Goal: Task Accomplishment & Management: Manage account settings

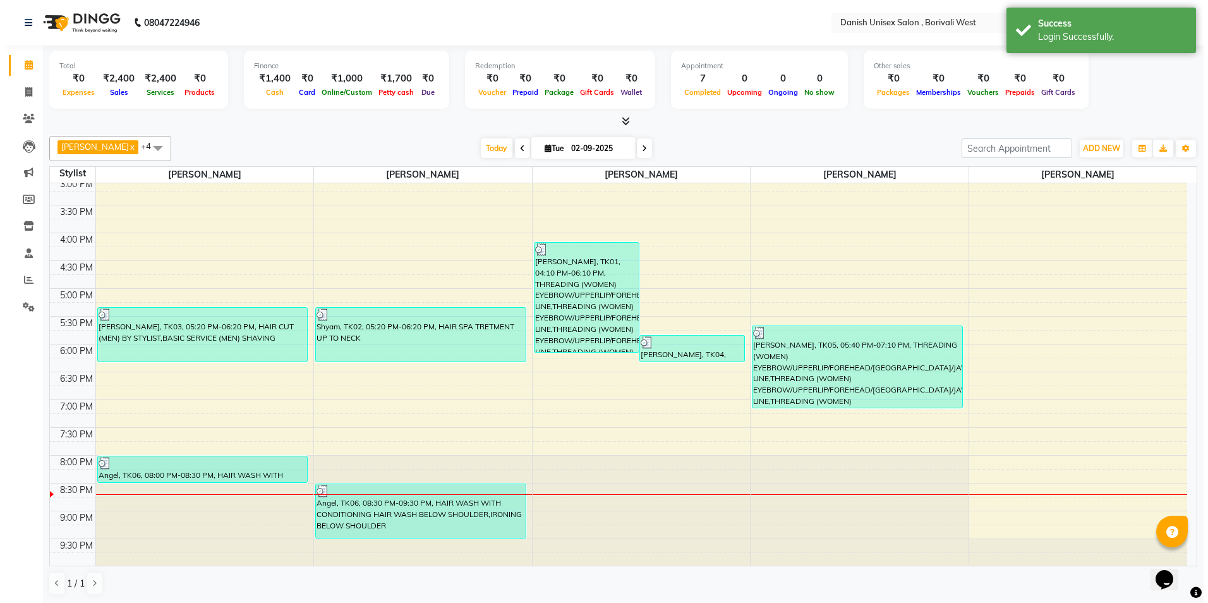
scroll to position [340, 0]
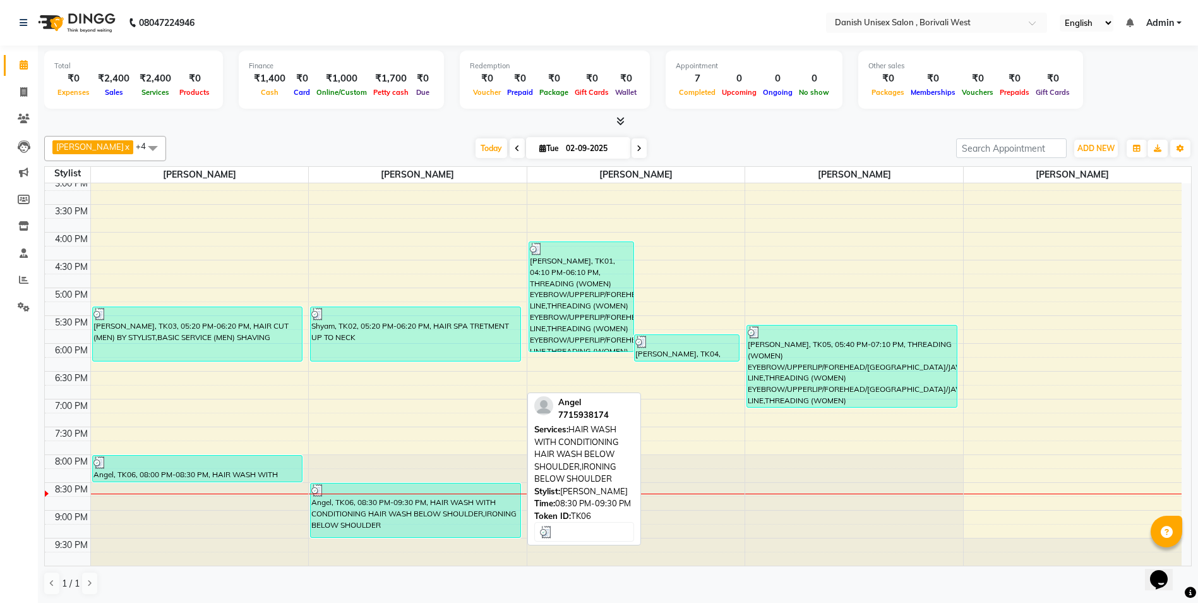
click at [411, 498] on div "Angel, TK06, 08:30 PM-09:30 PM, HAIR WASH WITH CONDITIONING HAIR WASH BELOW SHO…" at bounding box center [416, 510] width 210 height 54
select select "3"
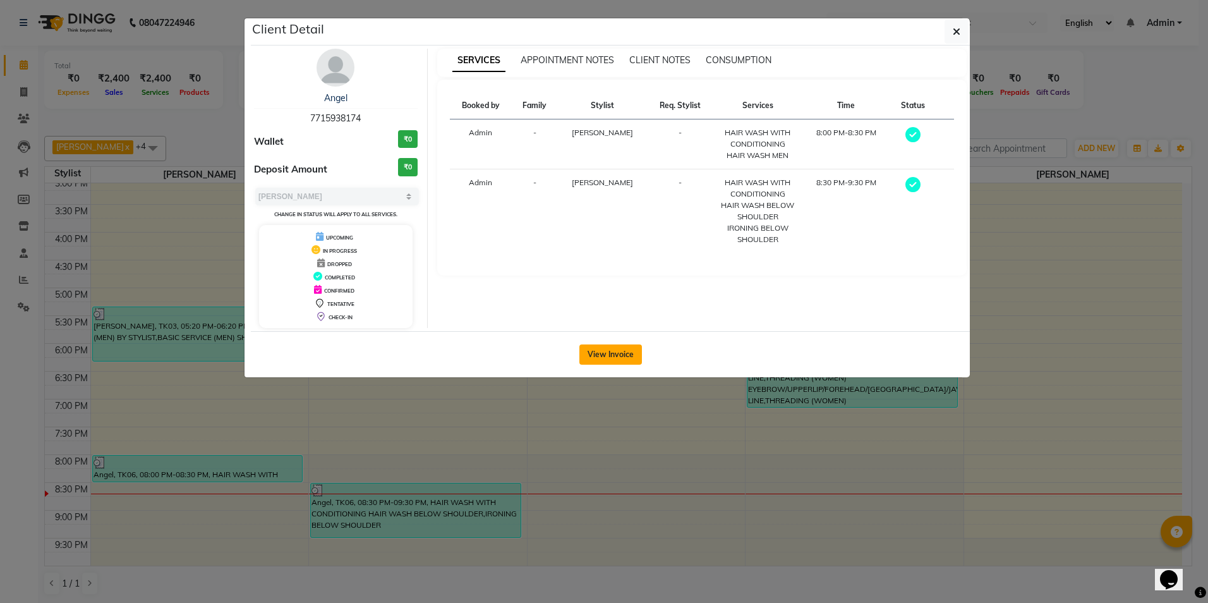
click at [616, 352] on button "View Invoice" at bounding box center [610, 354] width 63 height 20
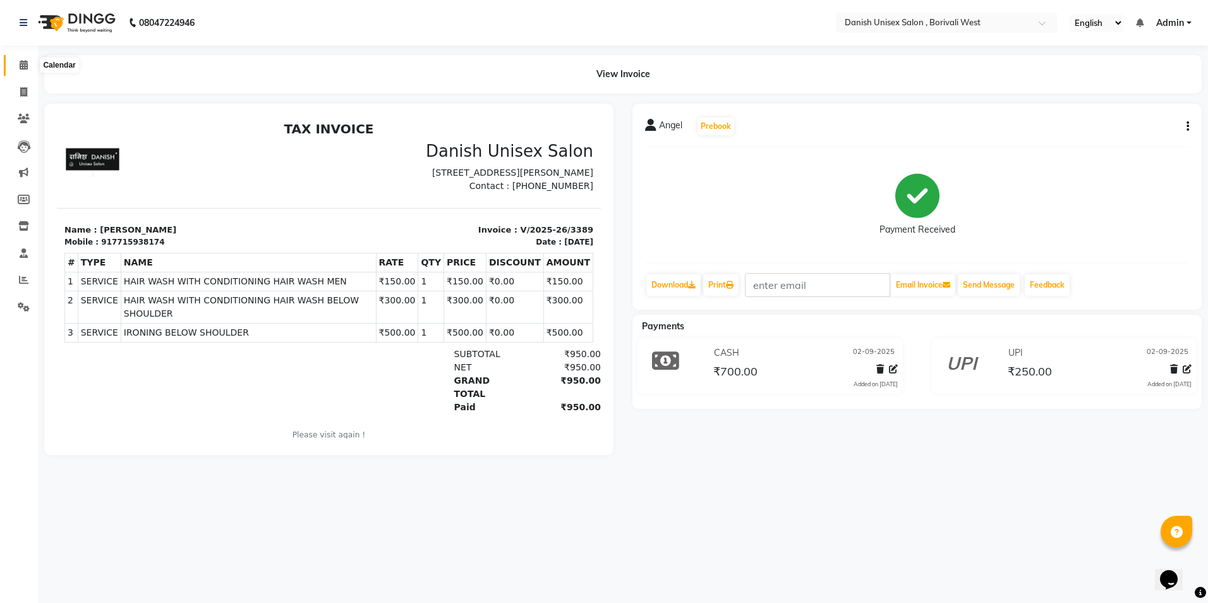
click at [25, 66] on icon at bounding box center [24, 64] width 8 height 9
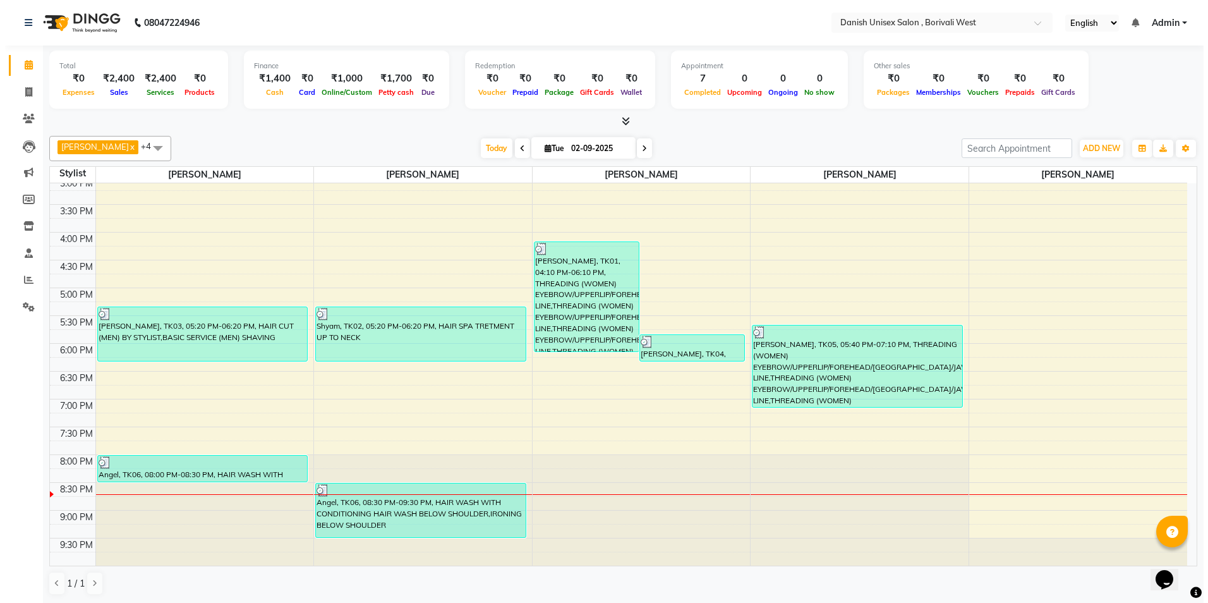
scroll to position [1, 0]
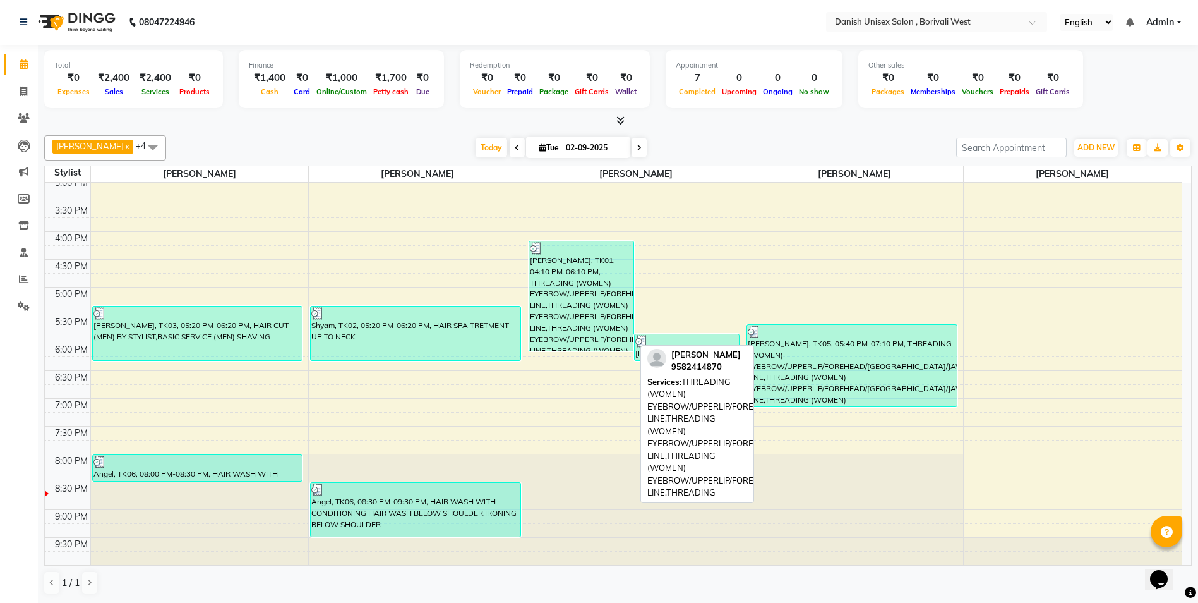
click at [586, 277] on div "[PERSON_NAME], TK01, 04:10 PM-06:10 PM, THREADING (WOMEN) EYEBROW/UPPERLIP/FORE…" at bounding box center [581, 295] width 104 height 109
select select "3"
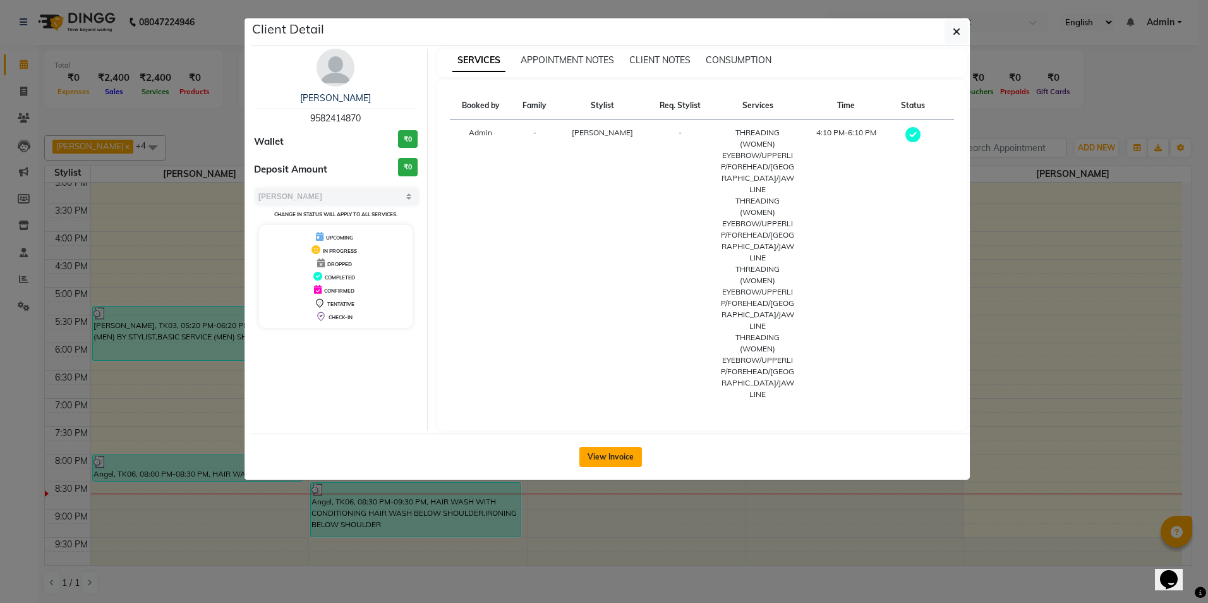
click at [619, 447] on button "View Invoice" at bounding box center [610, 457] width 63 height 20
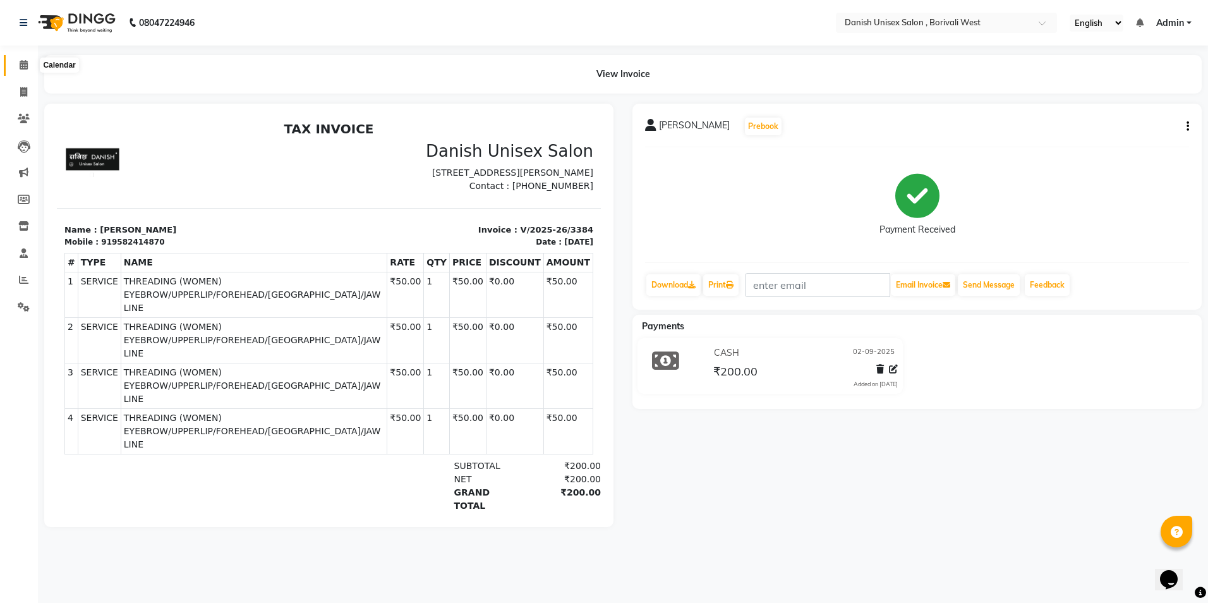
click at [18, 65] on span at bounding box center [24, 65] width 22 height 15
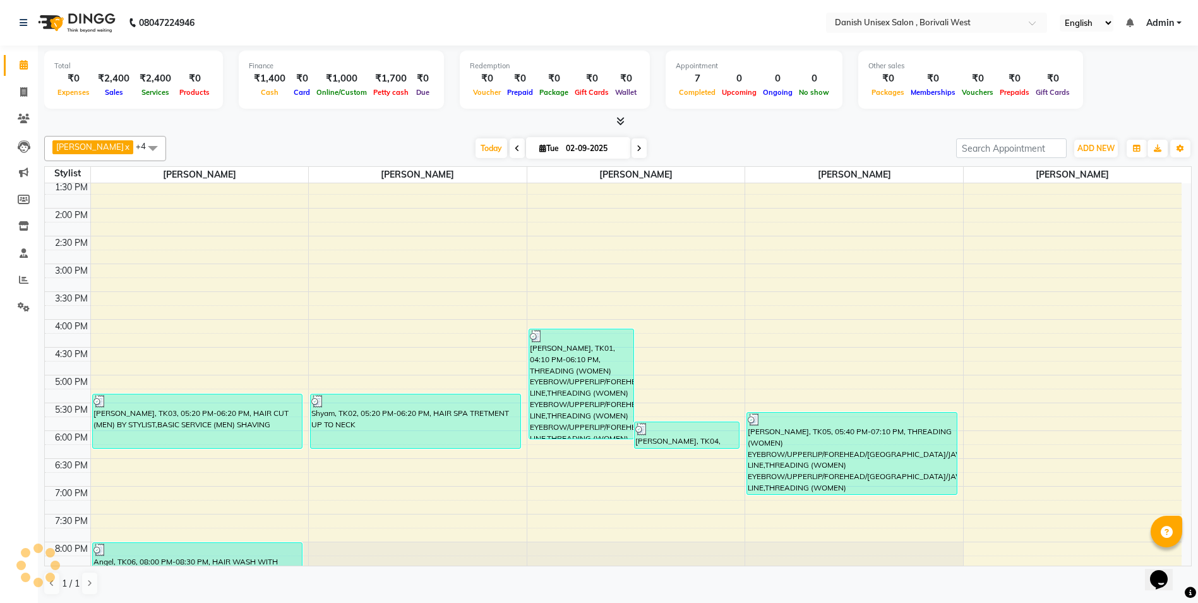
scroll to position [316, 0]
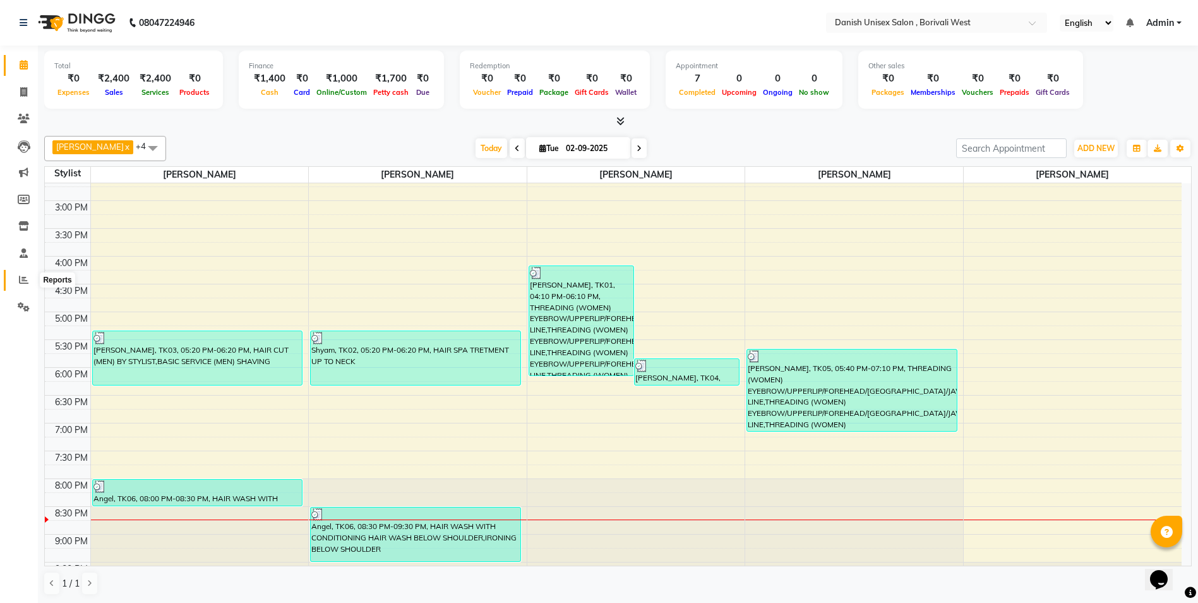
click at [27, 275] on icon at bounding box center [23, 279] width 9 height 9
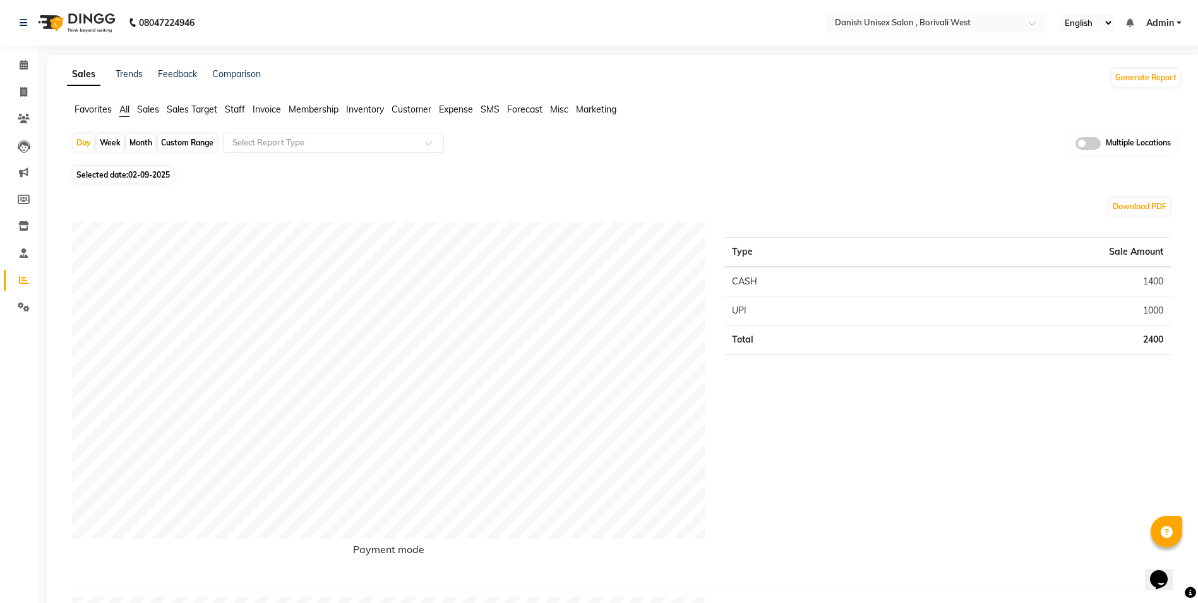
click at [231, 105] on span "Staff" at bounding box center [235, 109] width 20 height 11
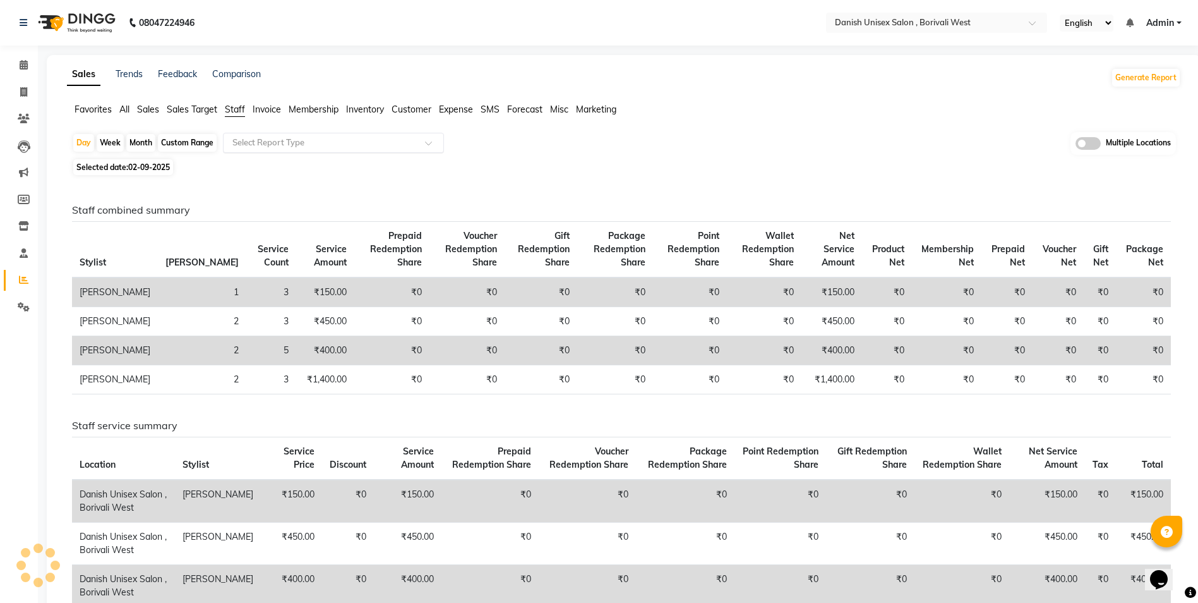
click at [256, 143] on input "text" at bounding box center [321, 142] width 182 height 13
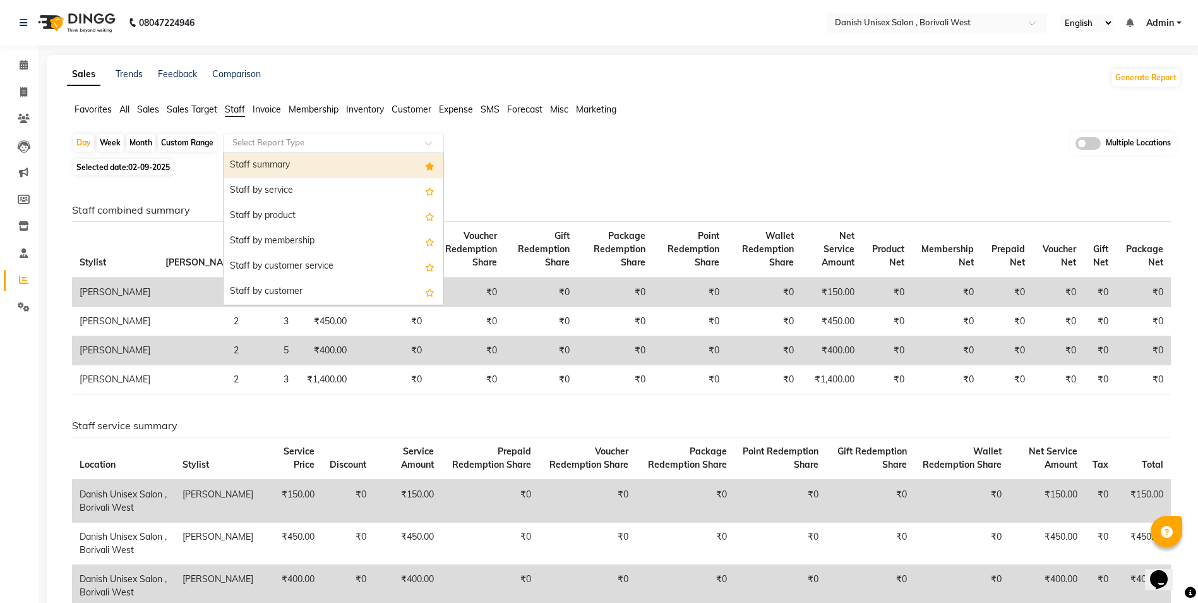
drag, startPoint x: 260, startPoint y: 162, endPoint x: 260, endPoint y: 169, distance: 6.3
click at [260, 169] on div "Staff summary" at bounding box center [334, 165] width 220 height 25
select select "full_report"
select select "csv"
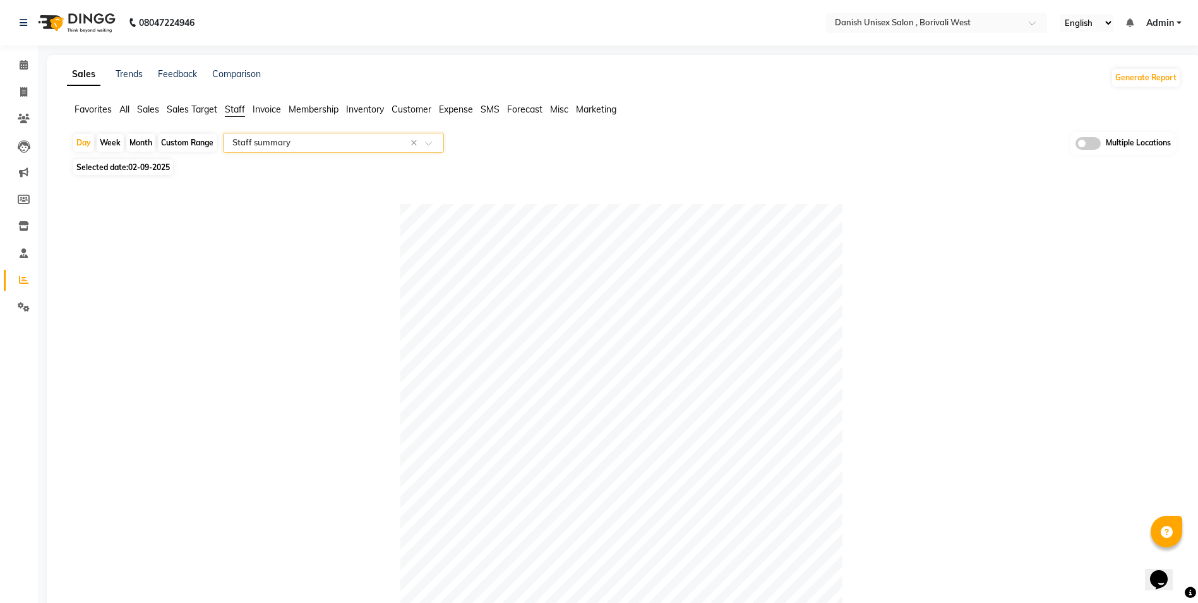
click at [138, 137] on div "Month" at bounding box center [140, 143] width 29 height 18
select select "9"
select select "2025"
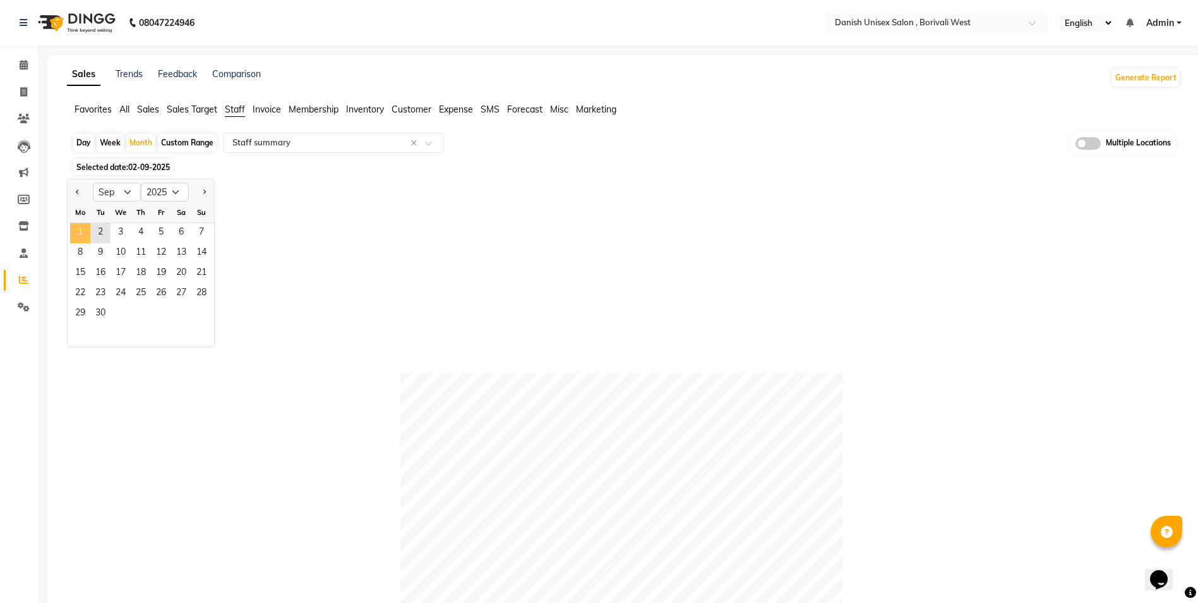
click at [79, 225] on span "1" at bounding box center [80, 233] width 20 height 20
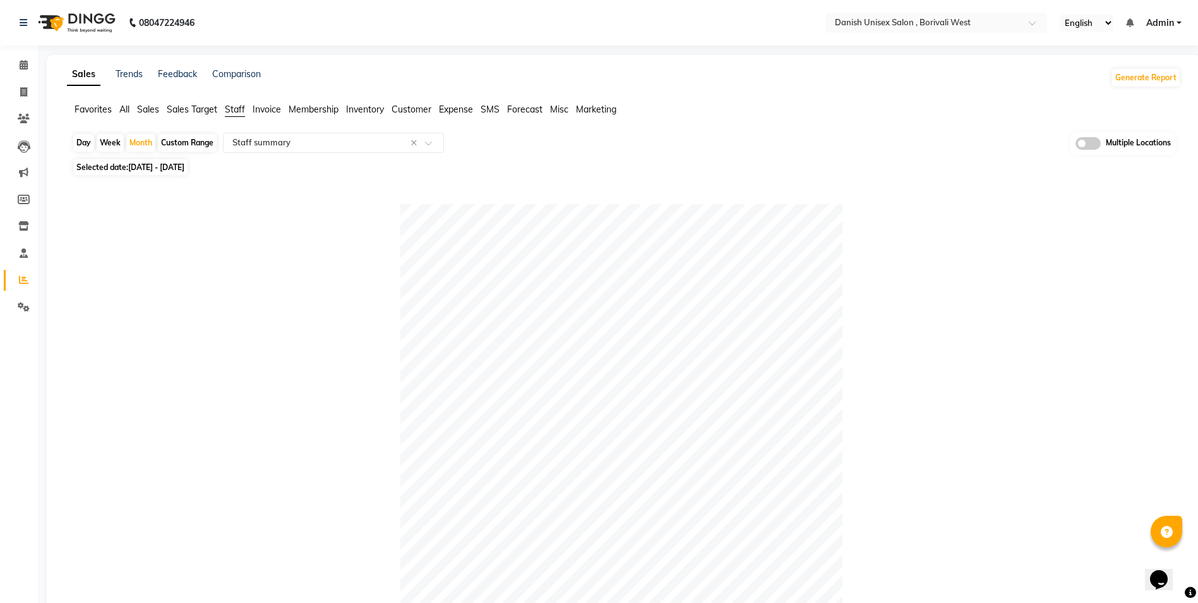
click at [1177, 20] on link "Admin" at bounding box center [1163, 22] width 35 height 13
click at [1137, 85] on link "Sign out" at bounding box center [1117, 87] width 116 height 20
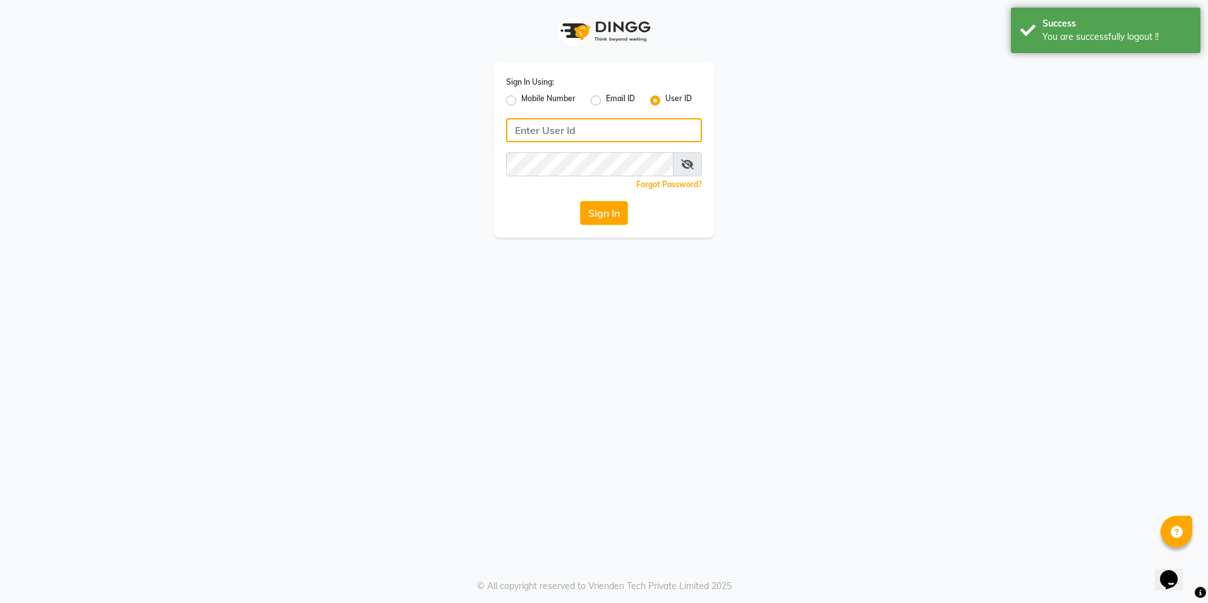
type input "[PERSON_NAME]"
click at [521, 99] on label "Mobile Number" at bounding box center [548, 100] width 54 height 15
click at [521, 99] on input "Mobile Number" at bounding box center [525, 97] width 8 height 8
radio input "true"
radio input "false"
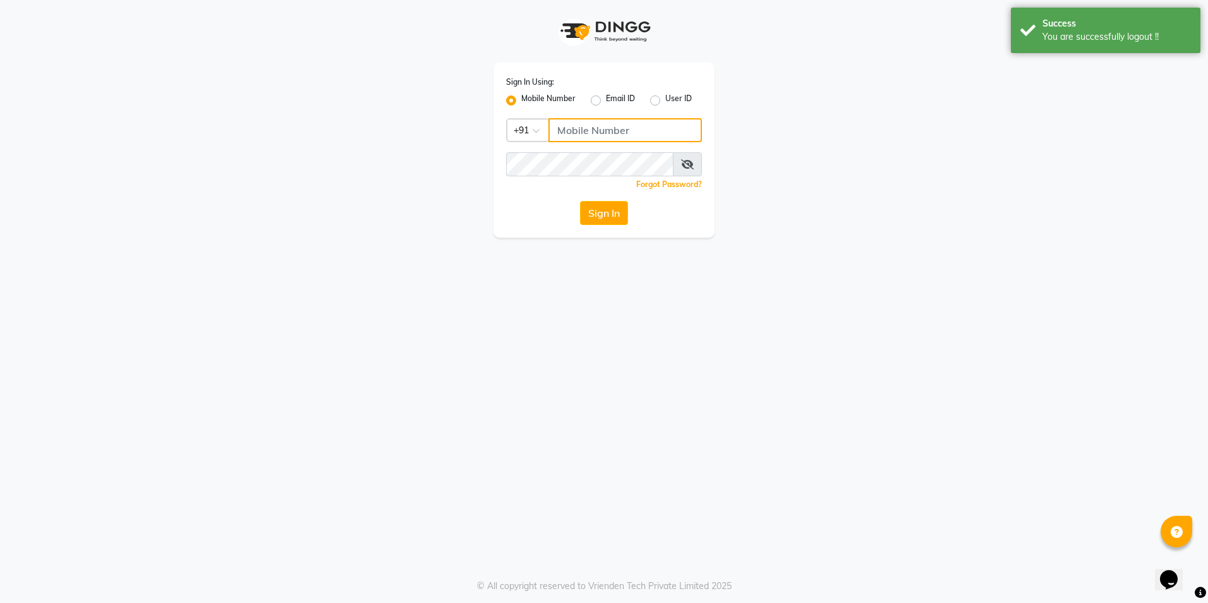
click at [572, 136] on input "Username" at bounding box center [624, 130] width 153 height 24
type input "9372078213"
click at [613, 210] on button "Sign In" at bounding box center [604, 213] width 48 height 24
